Goal: Information Seeking & Learning: Check status

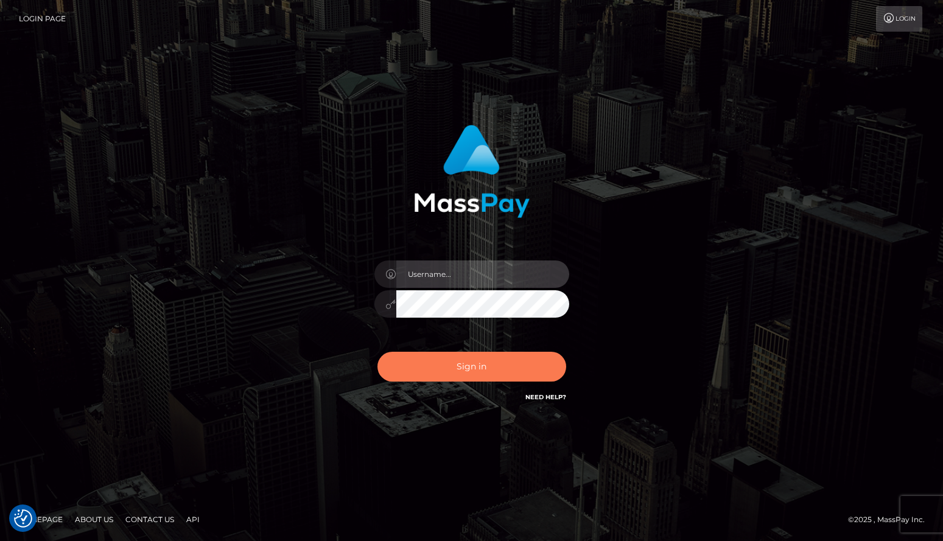
type input "jlogue"
click at [477, 369] on button "Sign in" at bounding box center [472, 367] width 189 height 30
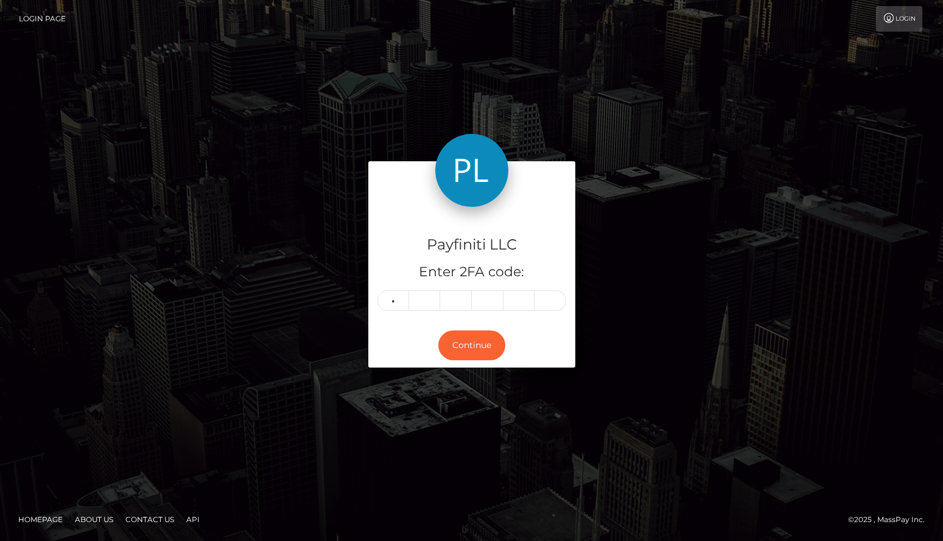
type input "8"
type input "2"
type input "4"
type input "2"
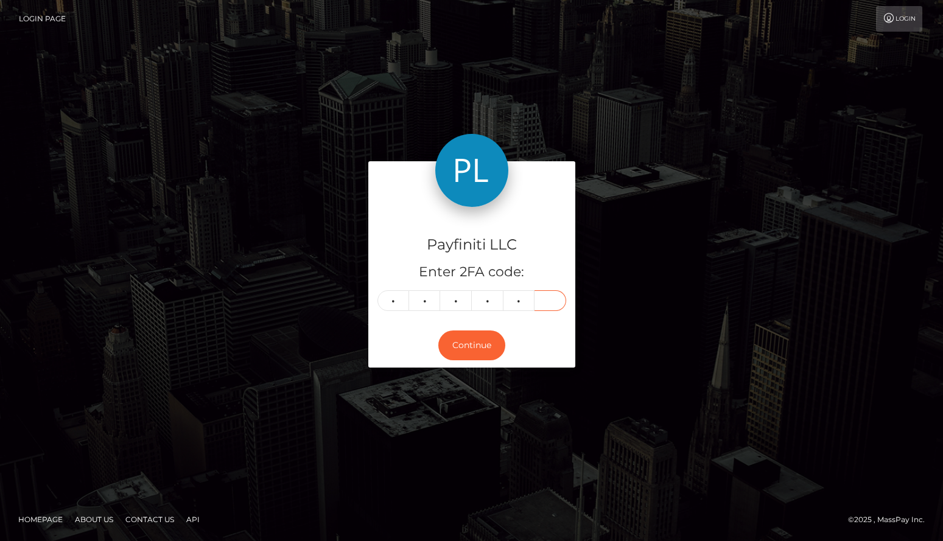
type input "1"
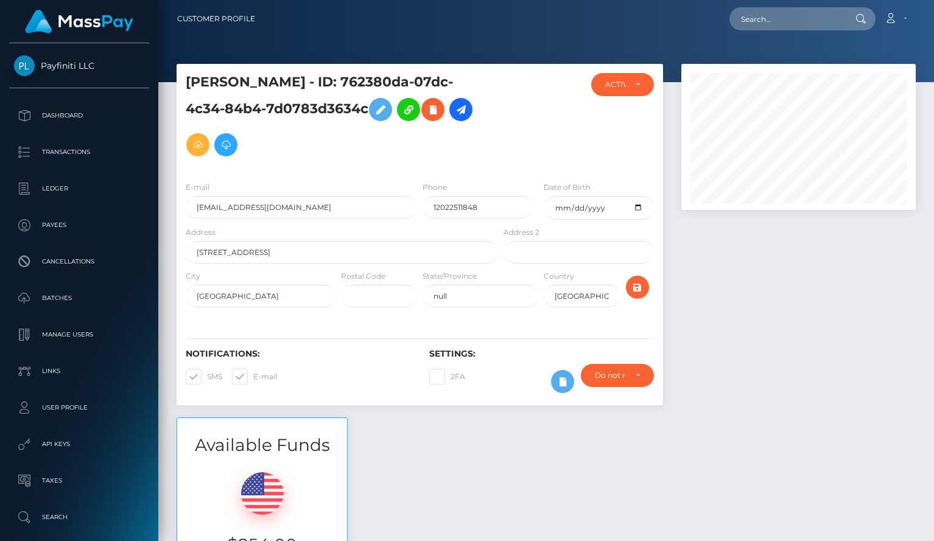
scroll to position [146, 234]
click at [56, 223] on p "Payees" at bounding box center [79, 225] width 130 height 18
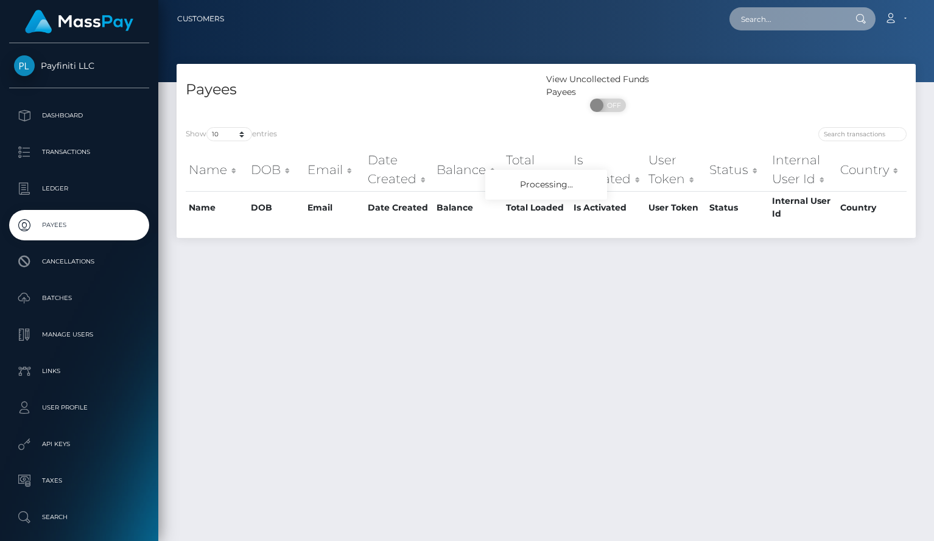
click at [779, 23] on input "text" at bounding box center [787, 18] width 114 height 23
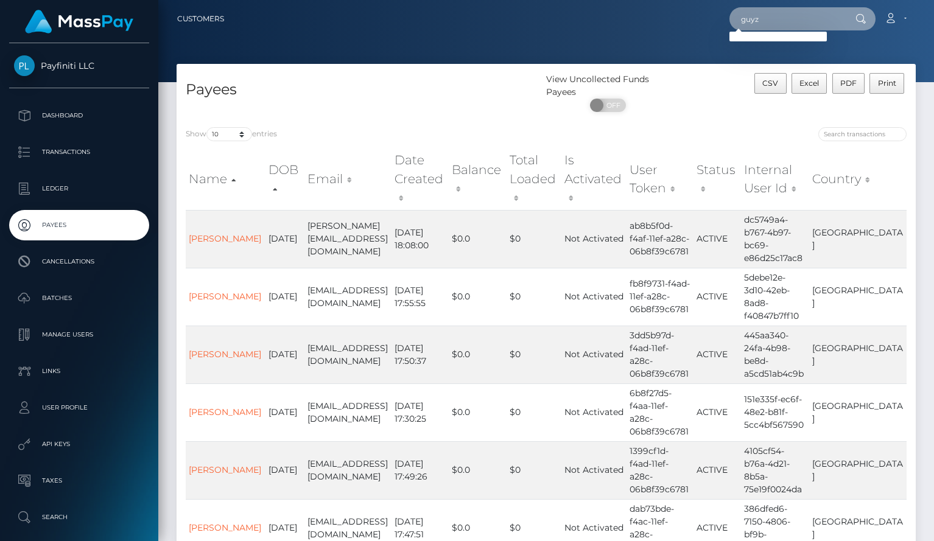
type input "guyz"
click at [809, 19] on input "guyz" at bounding box center [787, 18] width 114 height 23
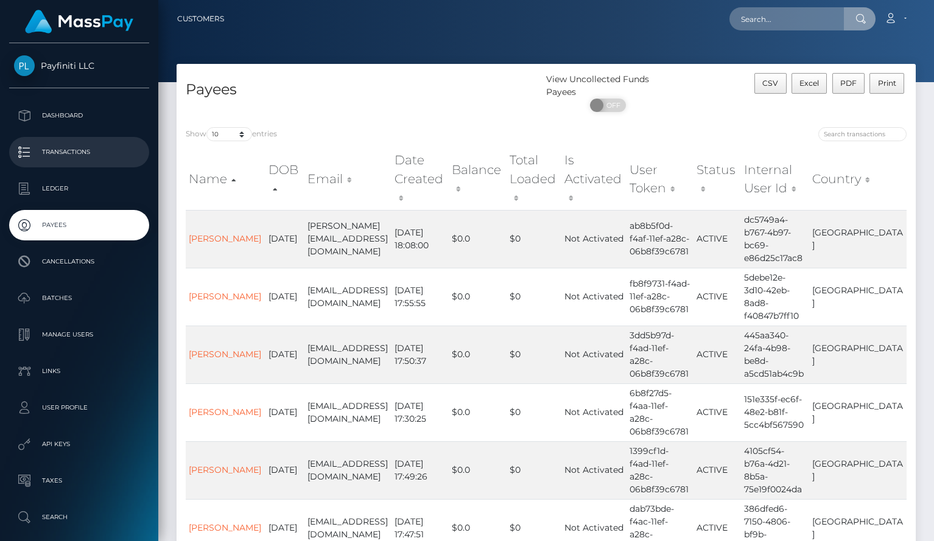
click at [51, 150] on p "Transactions" at bounding box center [79, 152] width 130 height 18
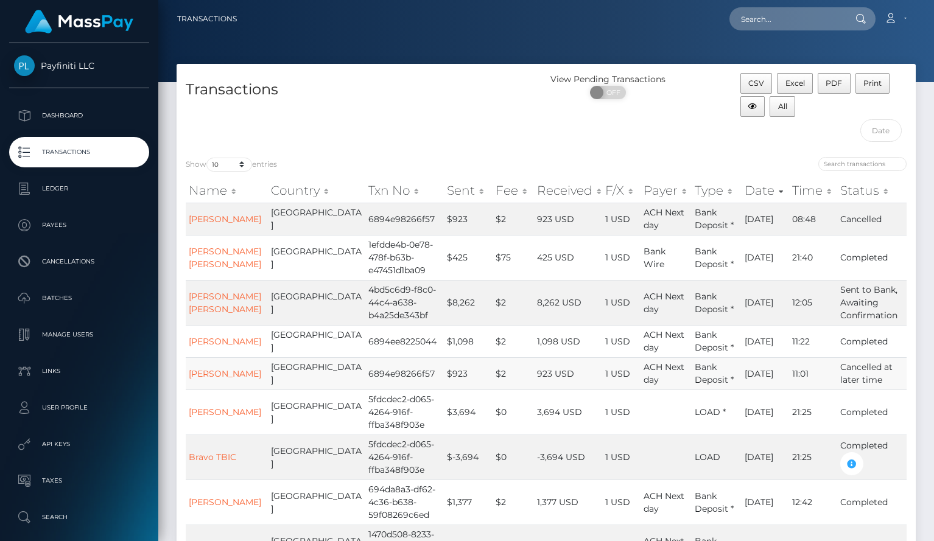
click at [856, 373] on td "Cancelled at later time" at bounding box center [871, 373] width 69 height 32
click at [211, 225] on link "[PERSON_NAME]" at bounding box center [225, 219] width 72 height 11
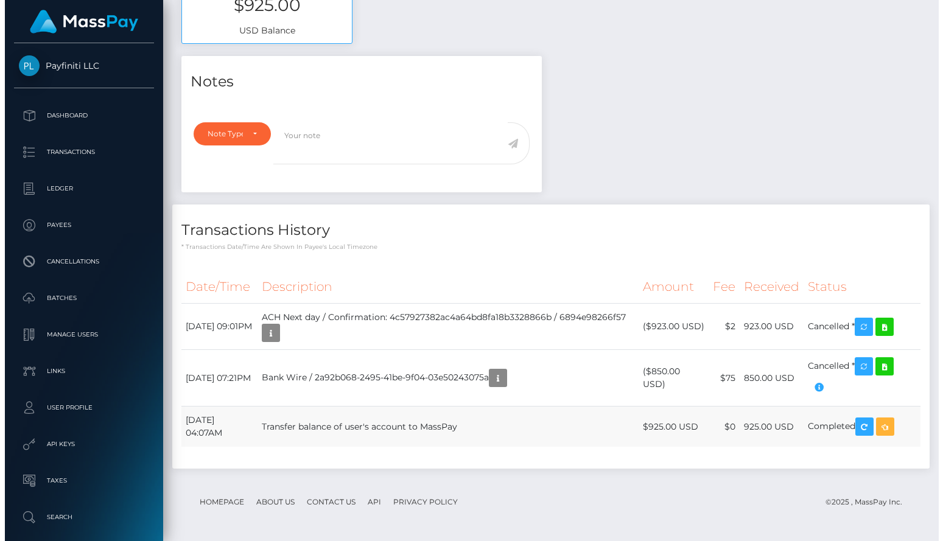
scroll to position [505, 0]
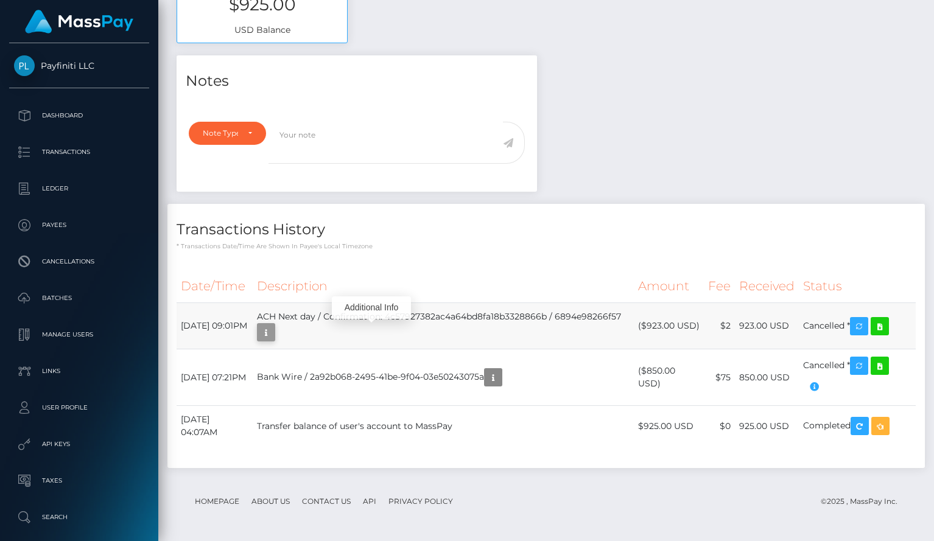
click at [273, 334] on icon "button" at bounding box center [266, 332] width 15 height 15
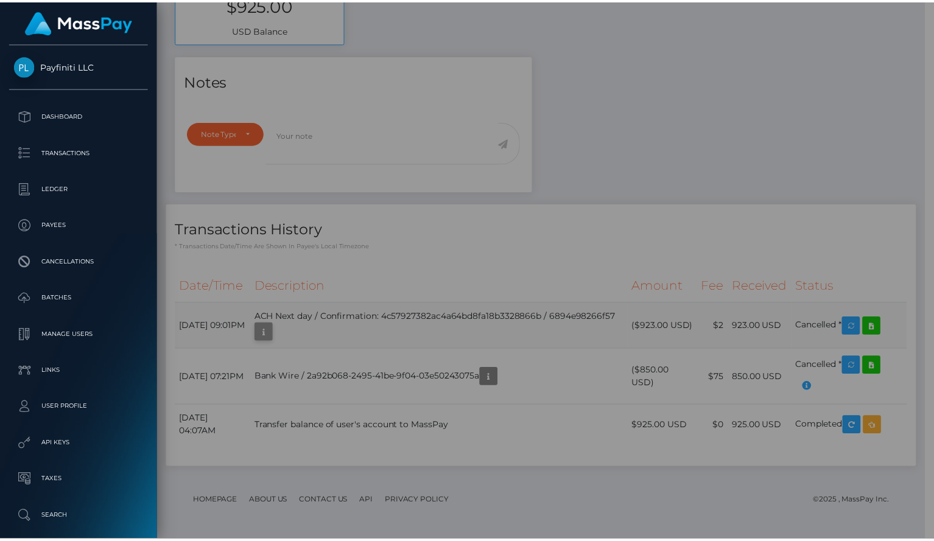
scroll to position [608790, 608702]
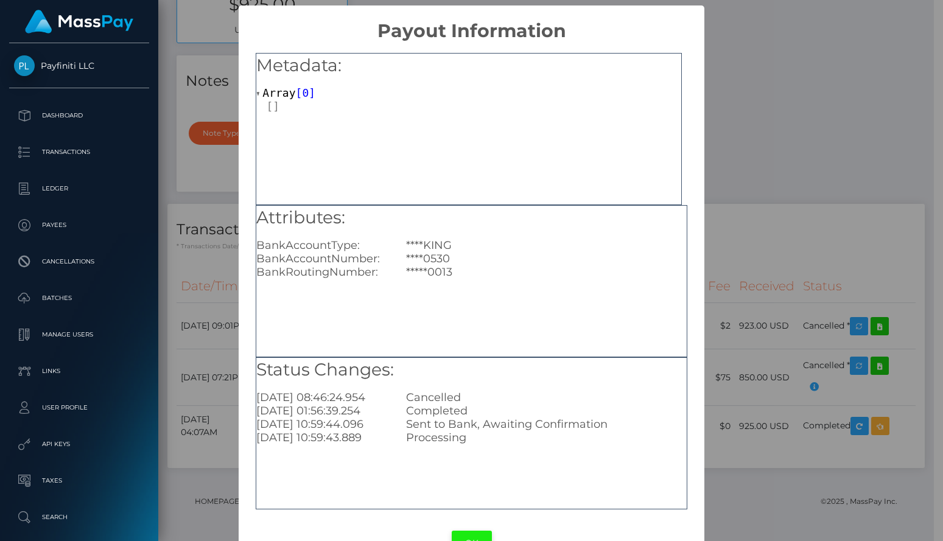
click at [473, 538] on button "OK" at bounding box center [472, 543] width 40 height 25
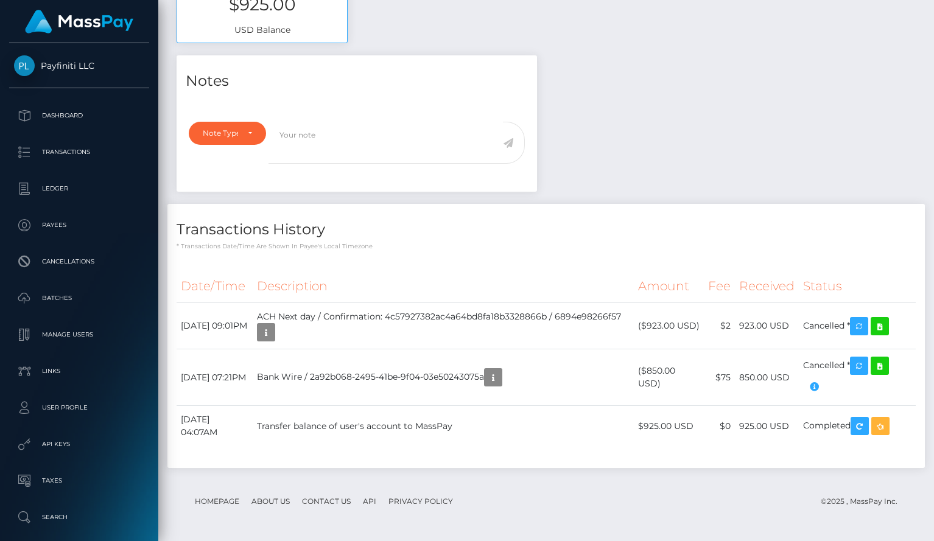
click at [882, 273] on th "Status" at bounding box center [857, 286] width 117 height 33
drag, startPoint x: 359, startPoint y: 332, endPoint x: 292, endPoint y: 312, distance: 69.9
click at [292, 312] on td "ACH Next day / Confirmation: 4c57927382ac4a64bd8fa18b3328866b / 6894e98266f57" at bounding box center [443, 326] width 381 height 46
click at [887, 328] on icon at bounding box center [880, 326] width 15 height 15
